Goal: Task Accomplishment & Management: Manage account settings

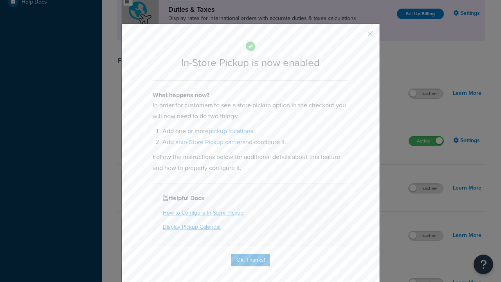
click at [359, 36] on button "button" at bounding box center [359, 37] width 2 height 2
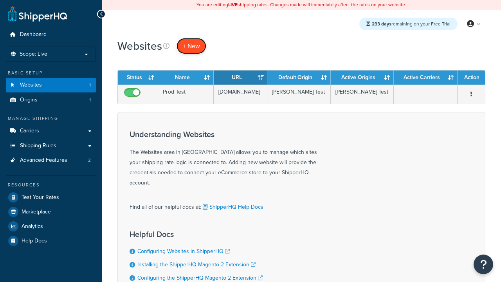
click at [191, 46] on span "+ New" at bounding box center [191, 46] width 17 height 9
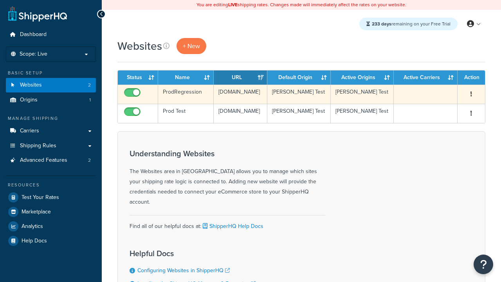
click at [471, 94] on icon "button" at bounding box center [472, 93] width 2 height 5
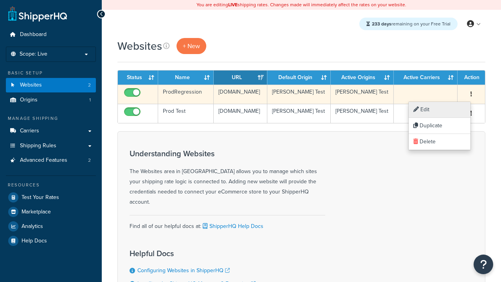
click at [439, 110] on link "Edit" at bounding box center [440, 110] width 62 height 16
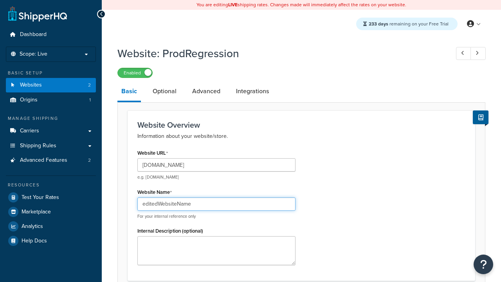
type input "editedWebsiteName"
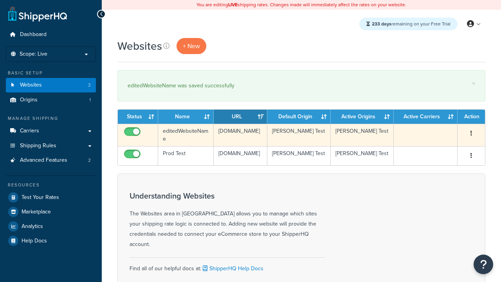
click at [471, 134] on icon "button" at bounding box center [472, 132] width 2 height 5
click at [0, 0] on link "Duplicate" at bounding box center [0, 0] width 0 height 0
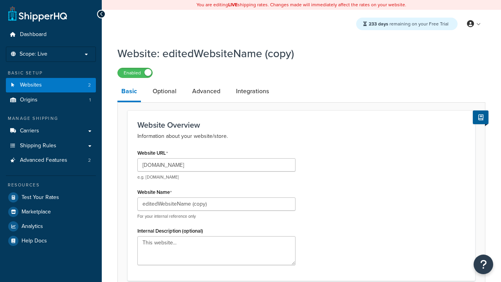
scroll to position [269, 0]
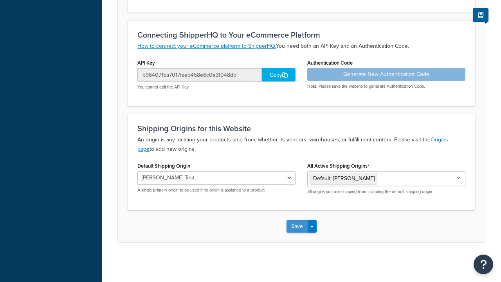
type input "[DOMAIN_NAME]"
click at [297, 226] on button "Save" at bounding box center [297, 226] width 21 height 13
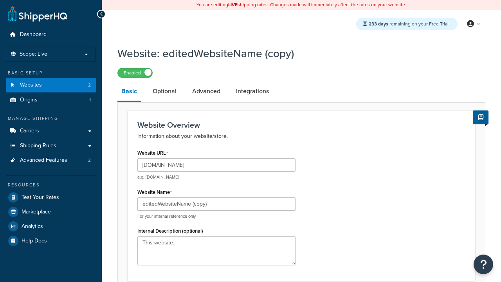
scroll to position [0, 0]
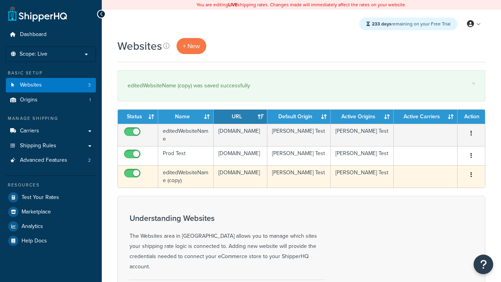
click at [471, 177] on icon "button" at bounding box center [472, 174] width 2 height 5
click at [0, 0] on link "Delete" at bounding box center [0, 0] width 0 height 0
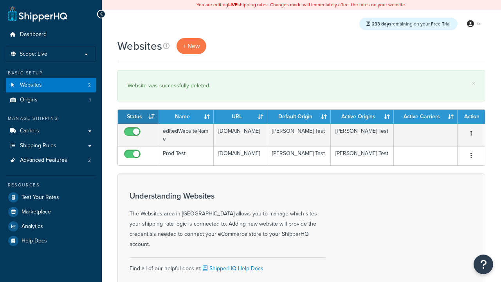
click at [138, 117] on th "Status" at bounding box center [138, 117] width 40 height 14
click at [186, 117] on th "Name" at bounding box center [186, 117] width 56 height 14
click at [240, 117] on th "URL" at bounding box center [241, 117] width 54 height 14
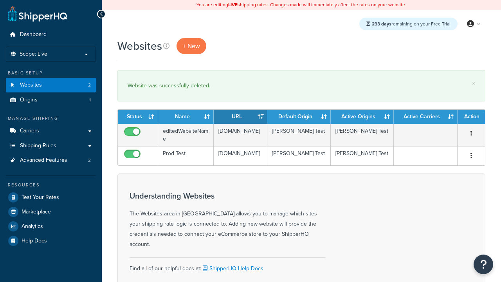
click at [299, 117] on th "Default Origin" at bounding box center [298, 117] width 63 height 14
click at [362, 117] on th "Active Origins" at bounding box center [362, 117] width 63 height 14
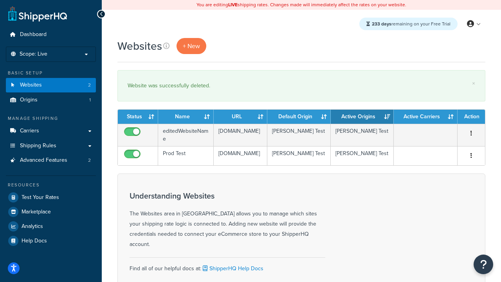
click at [362, 117] on th "Active Origins" at bounding box center [362, 117] width 63 height 14
click at [426, 117] on th "Active Carriers" at bounding box center [426, 117] width 64 height 14
click at [471, 117] on th "Action" at bounding box center [471, 117] width 27 height 14
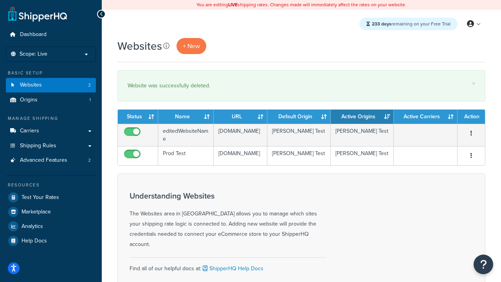
click at [166, 46] on icon at bounding box center [166, 46] width 6 height 6
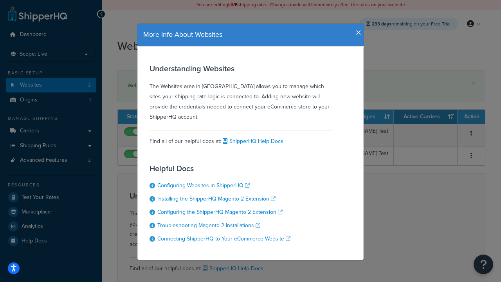
click at [357, 30] on icon "button" at bounding box center [358, 32] width 5 height 7
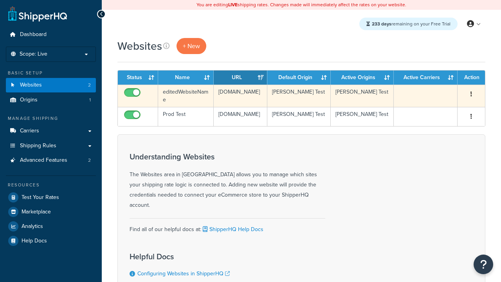
click at [471, 94] on icon "button" at bounding box center [472, 93] width 2 height 5
click at [0, 0] on link "Delete" at bounding box center [0, 0] width 0 height 0
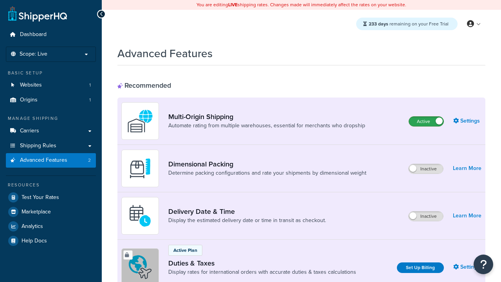
click at [426, 121] on label "Active" at bounding box center [426, 121] width 34 height 9
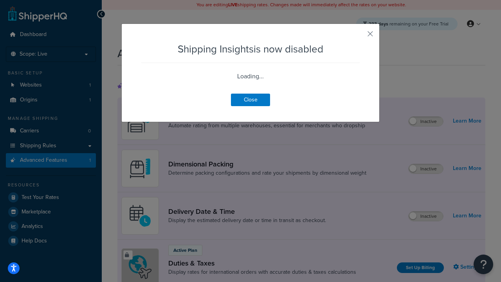
scroll to position [491, 0]
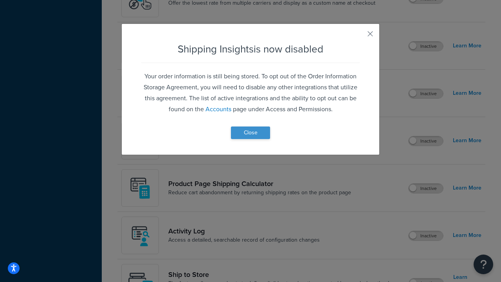
click at [251, 132] on button "Close" at bounding box center [250, 132] width 39 height 13
